Goal: Transaction & Acquisition: Purchase product/service

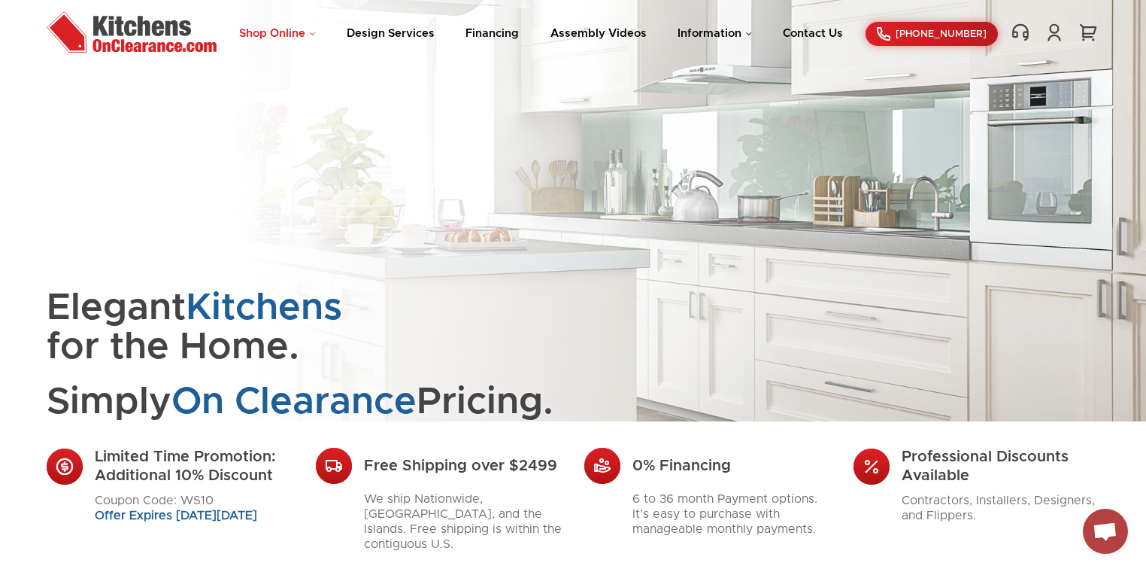
click at [293, 36] on link "Shop Online" at bounding box center [277, 33] width 77 height 11
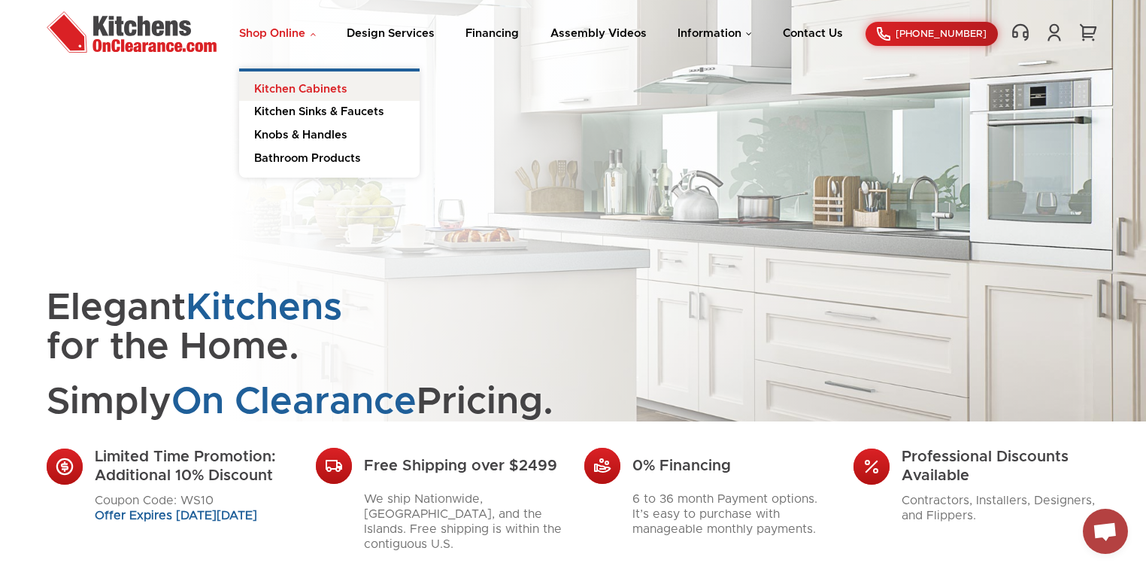
click at [299, 86] on link "Kitchen Cabinets" at bounding box center [329, 86] width 180 height 30
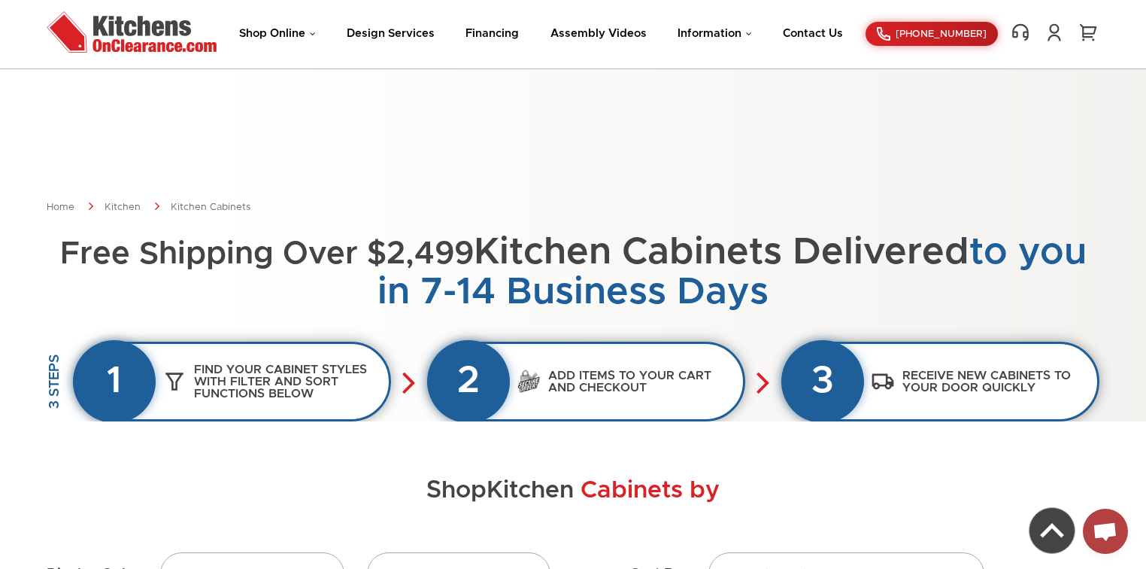
scroll to position [241, 0]
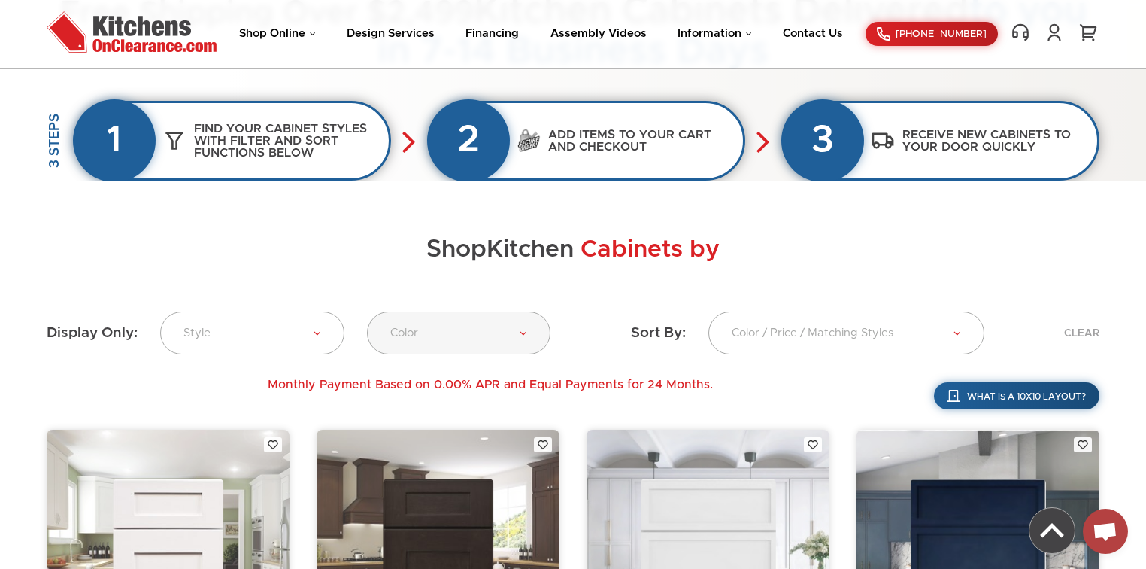
click at [528, 331] on link "Color" at bounding box center [459, 332] width 184 height 43
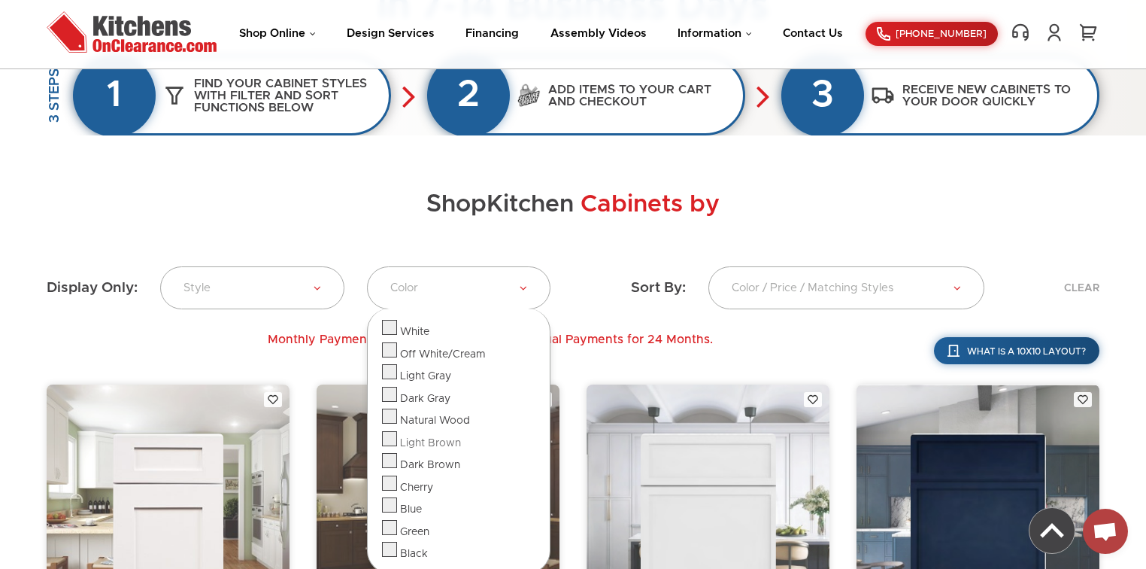
scroll to position [301, 0]
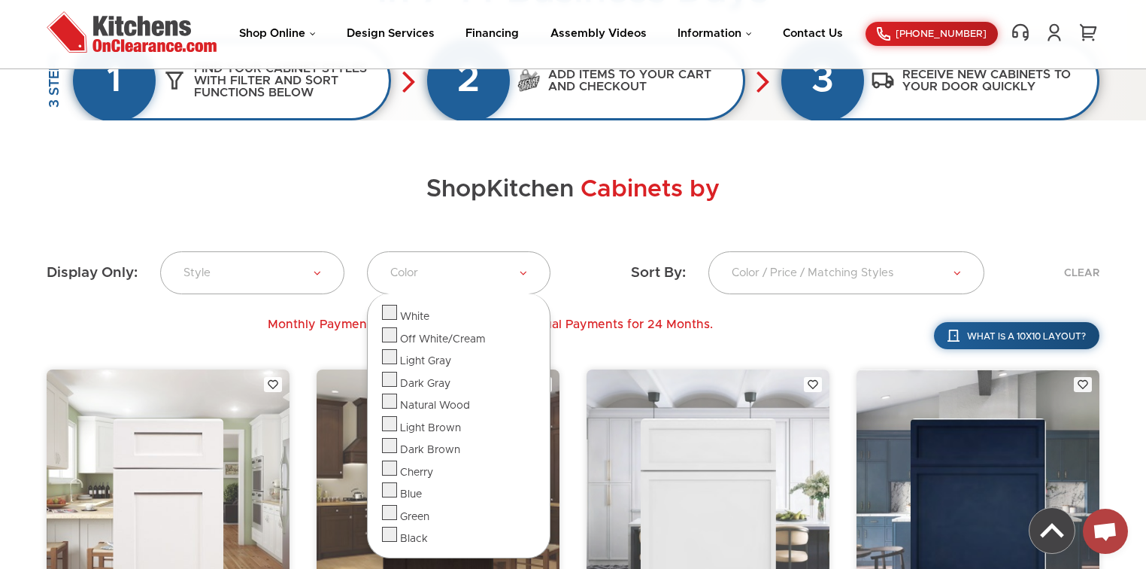
click at [396, 512] on label at bounding box center [389, 516] width 15 height 11
checkbox input "true"
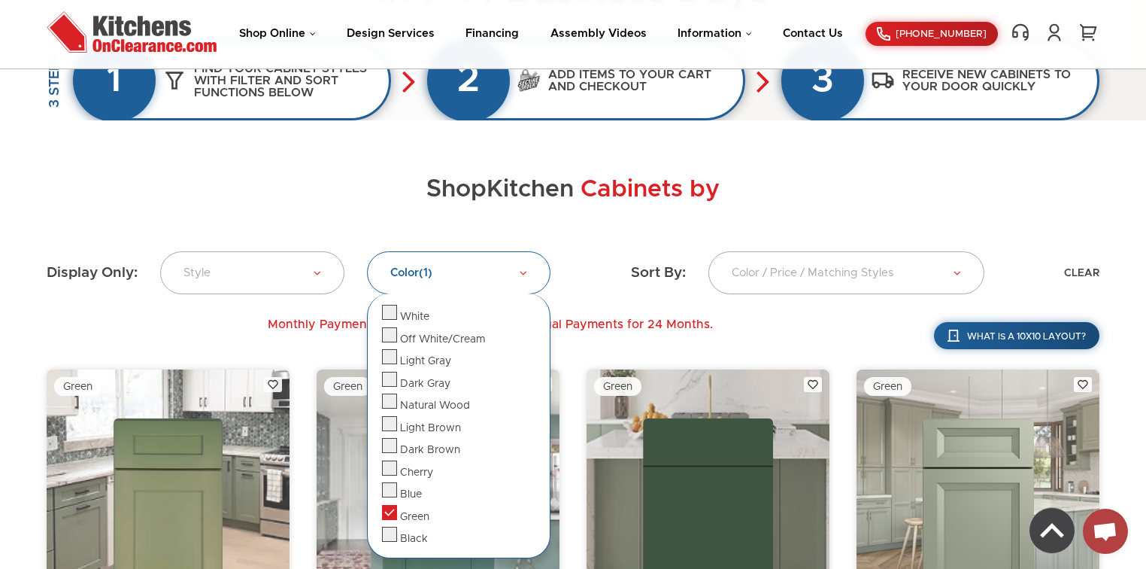
click at [658, 238] on div "Shop Kitchen Cabinets by Filters" at bounding box center [573, 199] width 1053 height 105
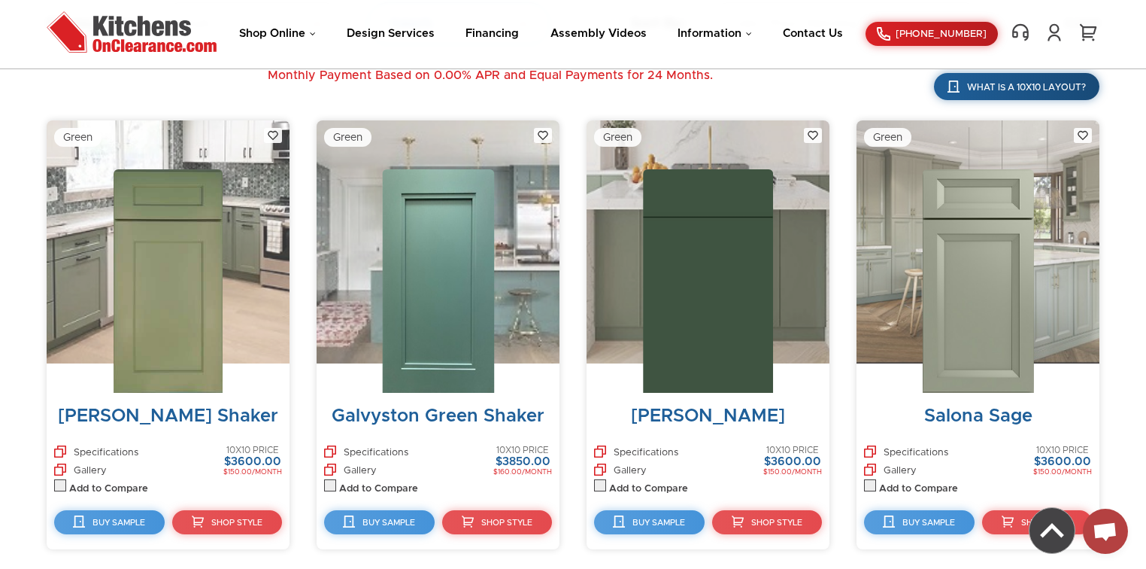
scroll to position [552, 0]
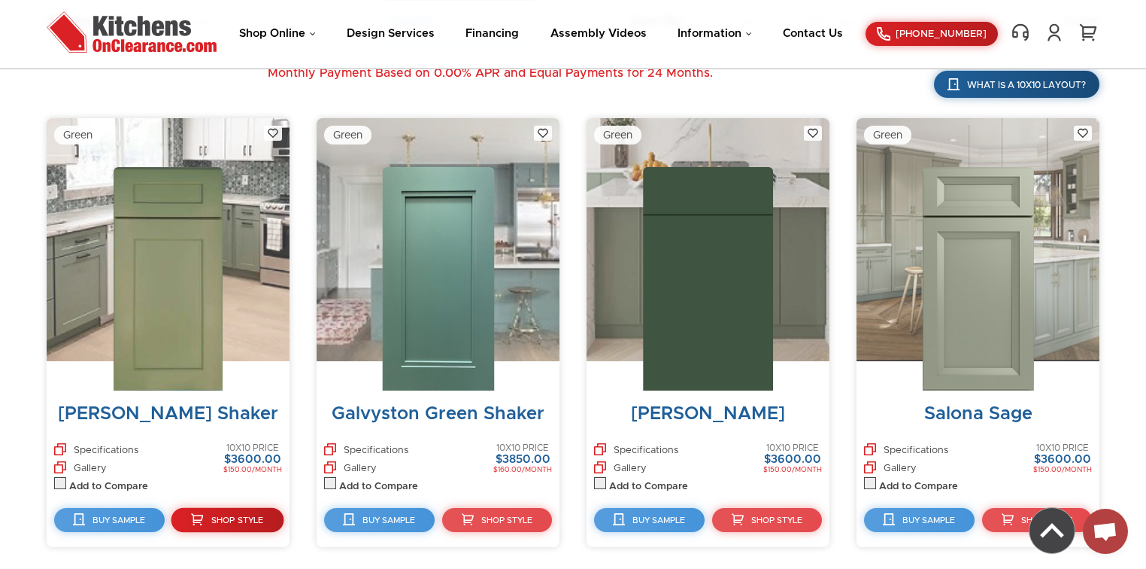
click at [210, 523] on link "Shop Style" at bounding box center [227, 520] width 112 height 25
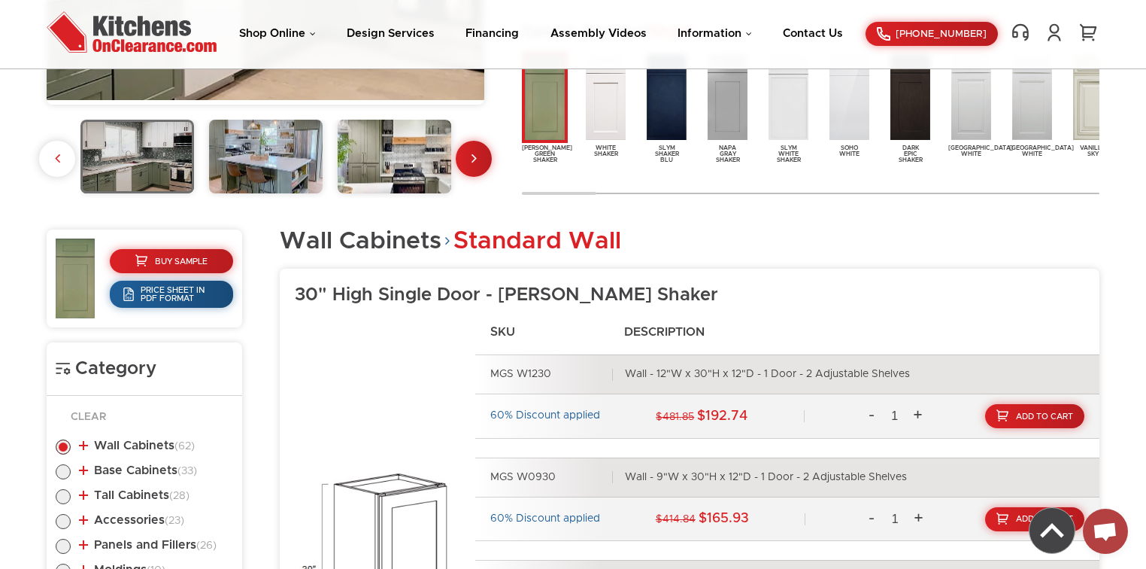
scroll to position [481, 0]
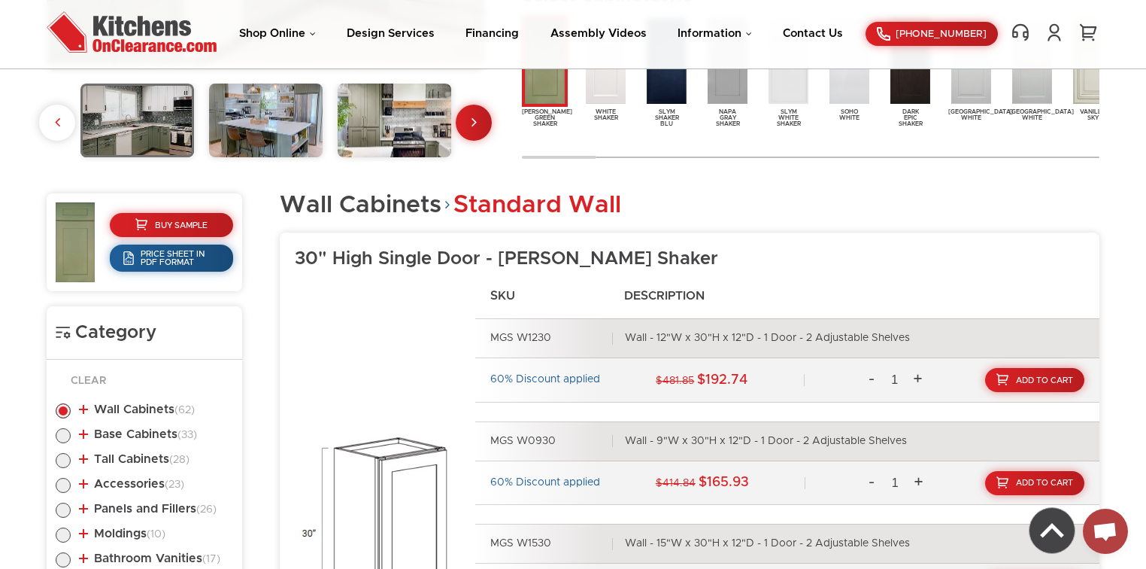
click at [57, 459] on label at bounding box center [63, 464] width 15 height 12
radio input "true"
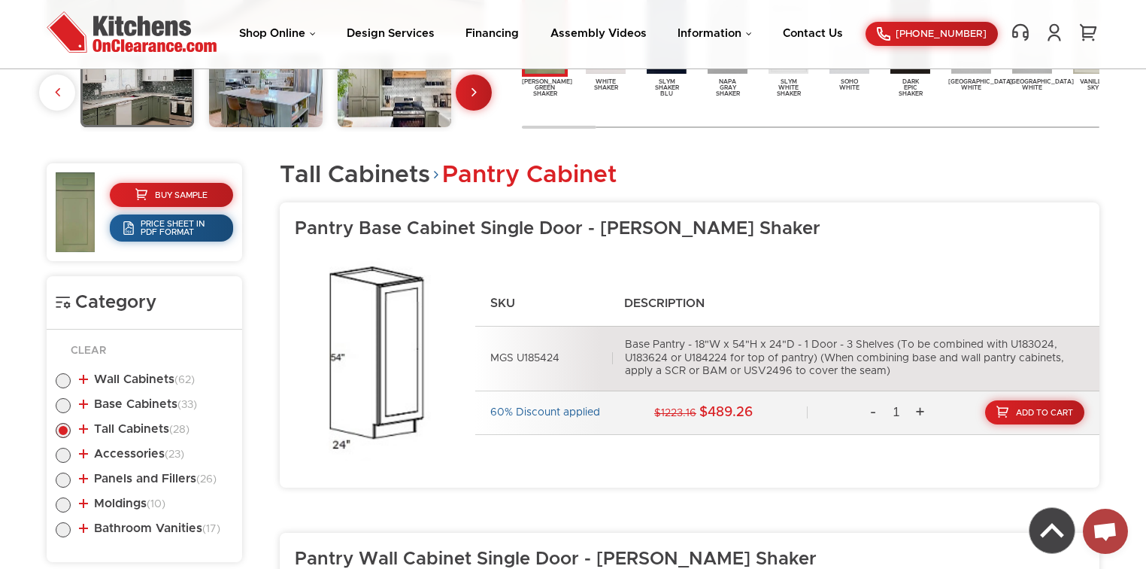
scroll to position [467, 0]
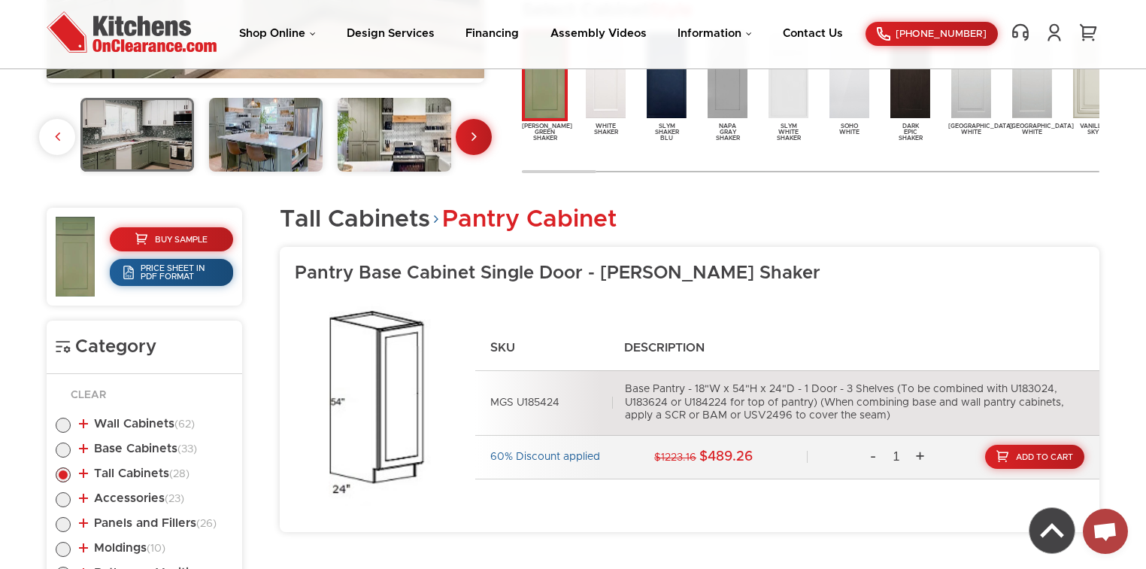
click at [67, 523] on label at bounding box center [63, 528] width 15 height 12
radio input "true"
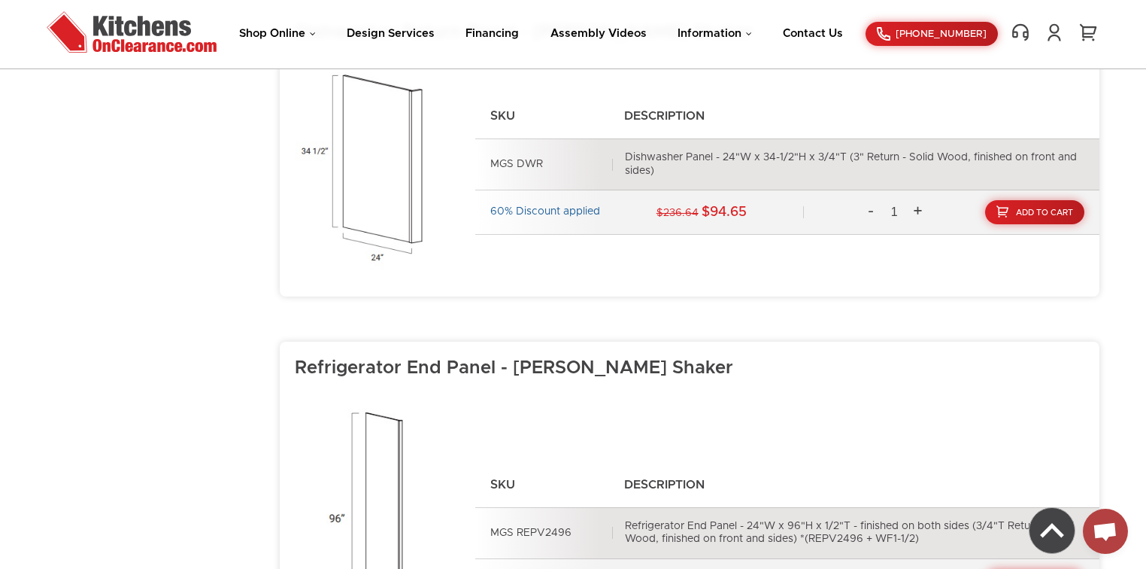
scroll to position [2136, 0]
